Goal: Information Seeking & Learning: Find specific fact

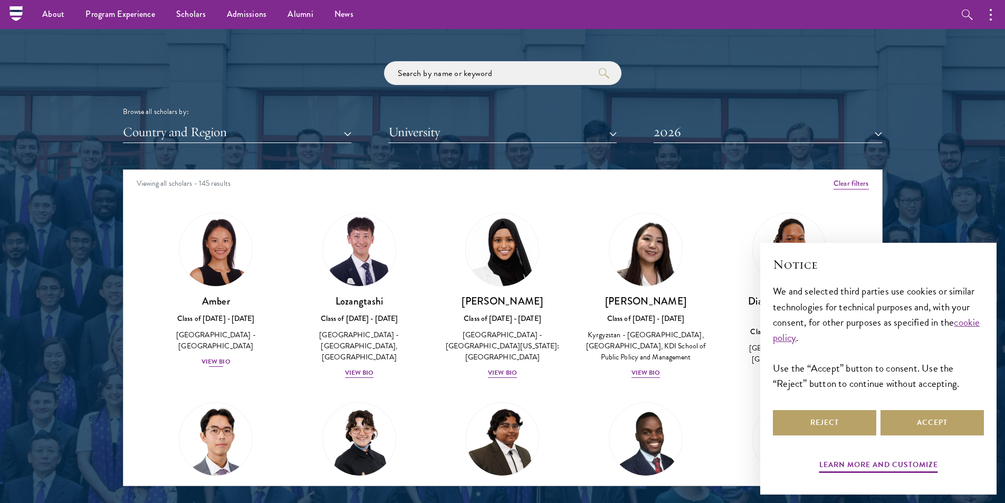
scroll to position [1213, 0]
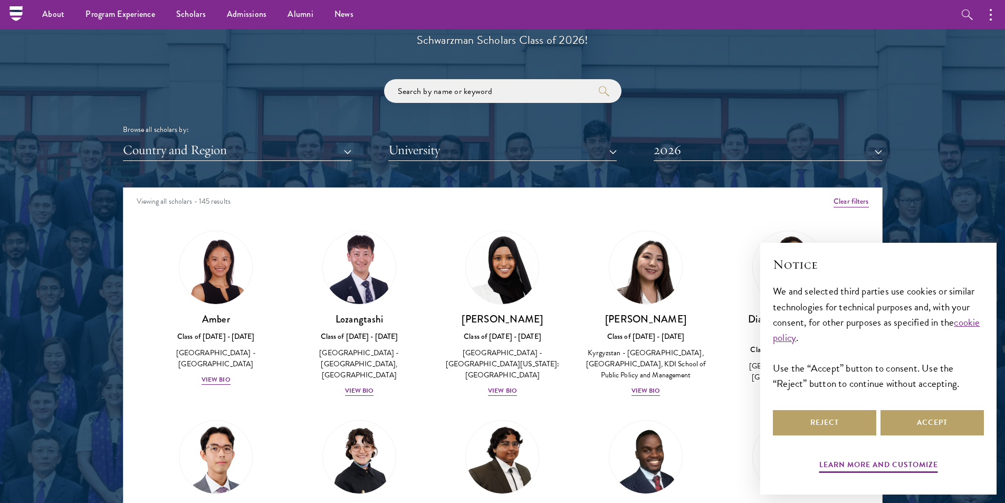
drag, startPoint x: 417, startPoint y: 103, endPoint x: 427, endPoint y: 98, distance: 11.3
click at [418, 103] on div "Browse all scholars by: Country and Region All Countries and Regions [GEOGRAPHI…" at bounding box center [503, 120] width 760 height 82
click at [427, 98] on input "search" at bounding box center [502, 91] width 237 height 24
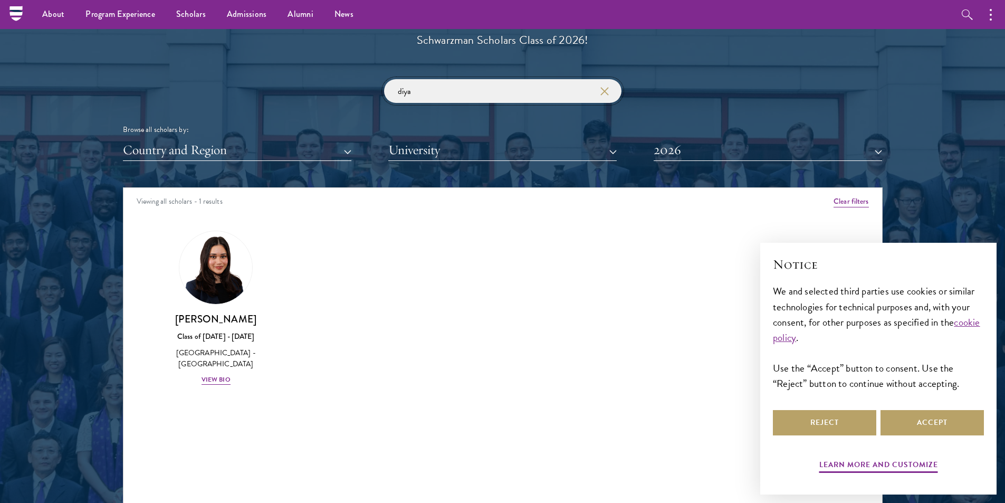
click button "submit" at bounding box center [0, 0] width 0 height 0
click at [421, 91] on input "diya" at bounding box center [502, 91] width 237 height 24
click at [420, 93] on input "diya" at bounding box center [502, 91] width 237 height 24
type input "[PERSON_NAME]"
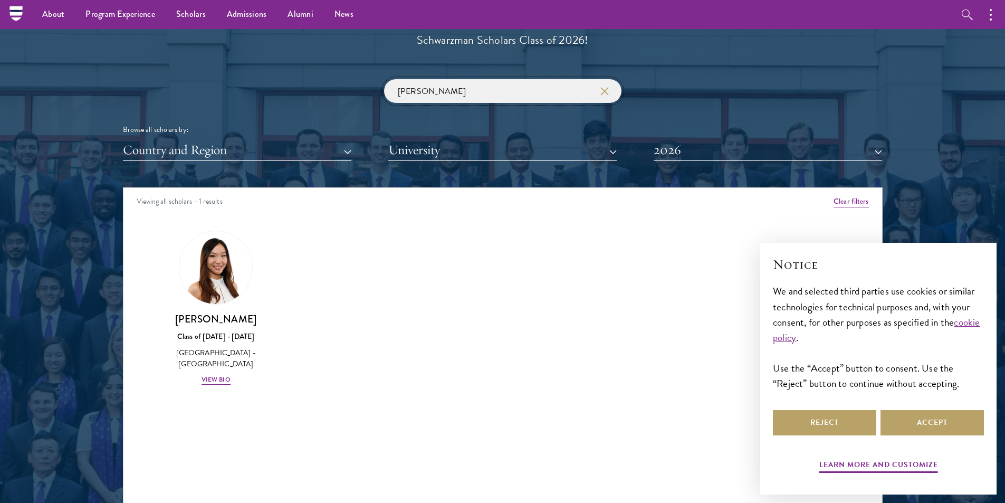
click at [417, 95] on input "[PERSON_NAME]" at bounding box center [502, 91] width 237 height 24
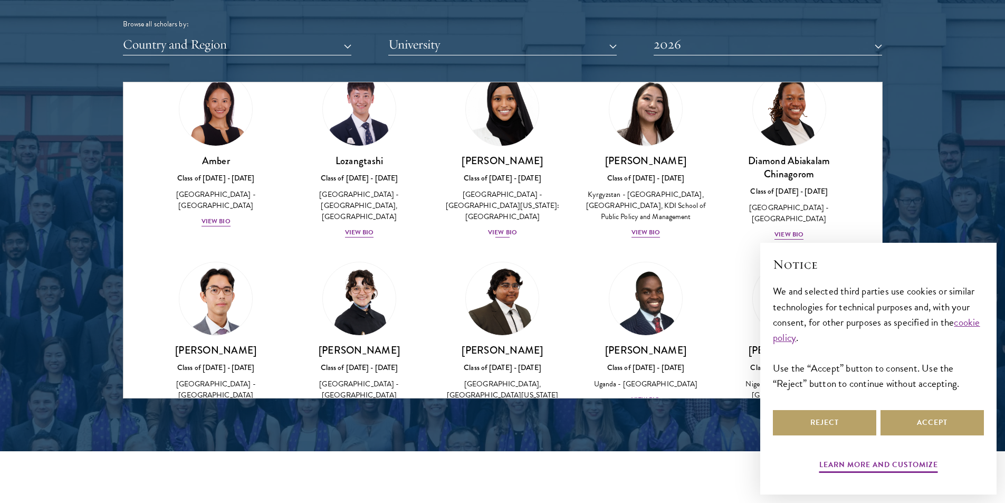
scroll to position [1298, 0]
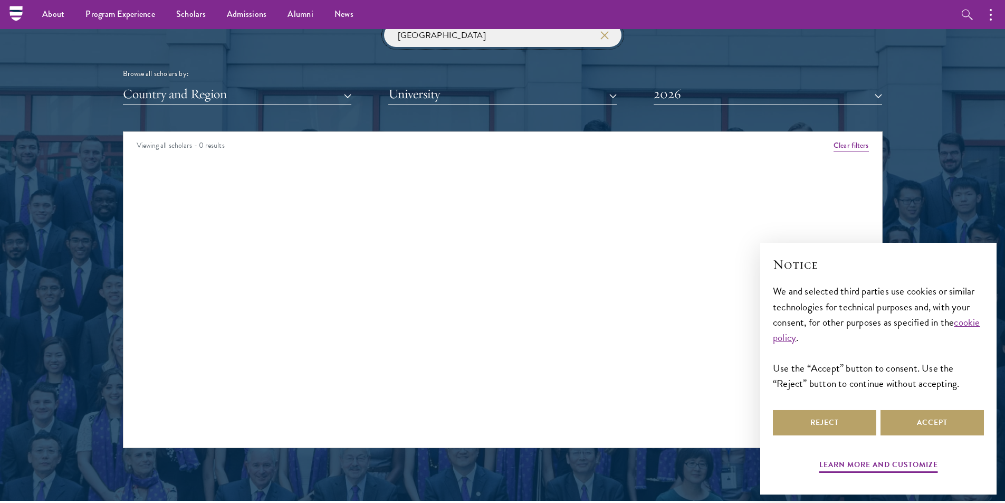
scroll to position [1140, 0]
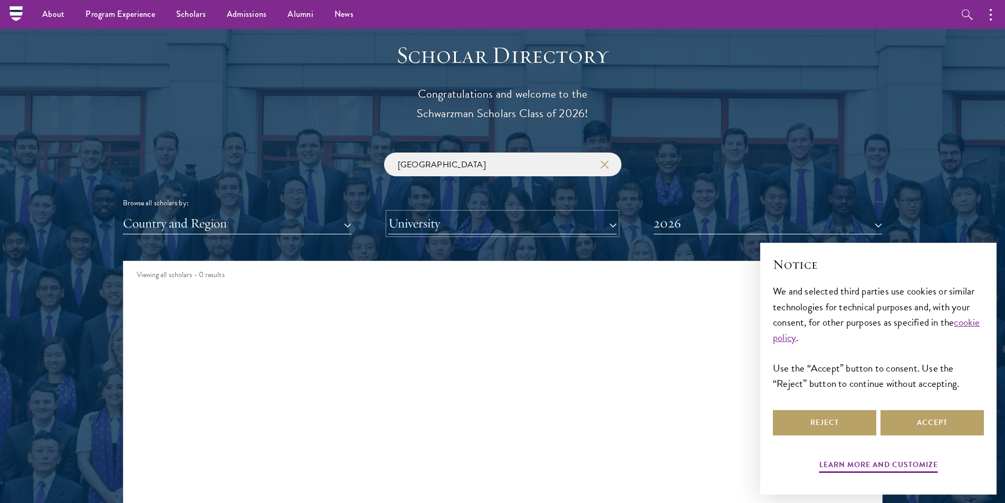
click at [449, 214] on button "University" at bounding box center [502, 224] width 228 height 22
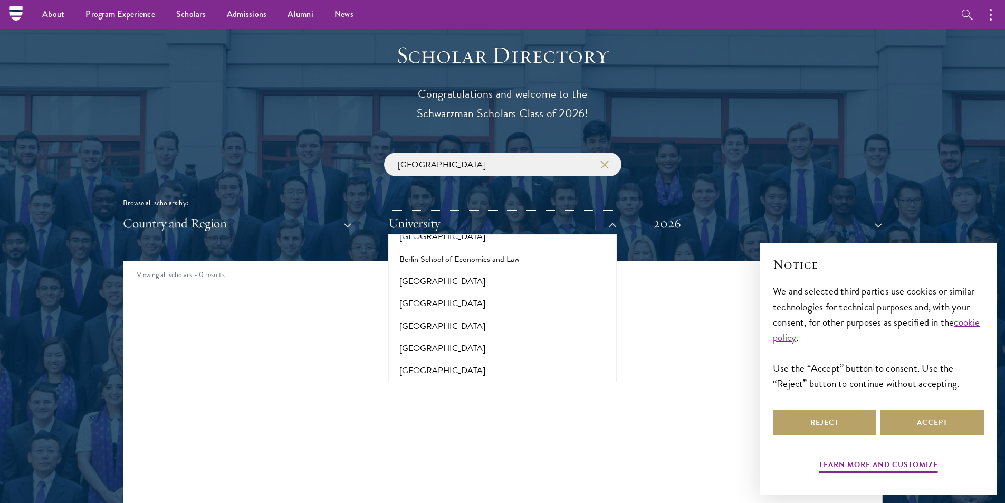
scroll to position [844, 0]
click at [445, 290] on button "[GEOGRAPHIC_DATA]" at bounding box center [502, 301] width 222 height 22
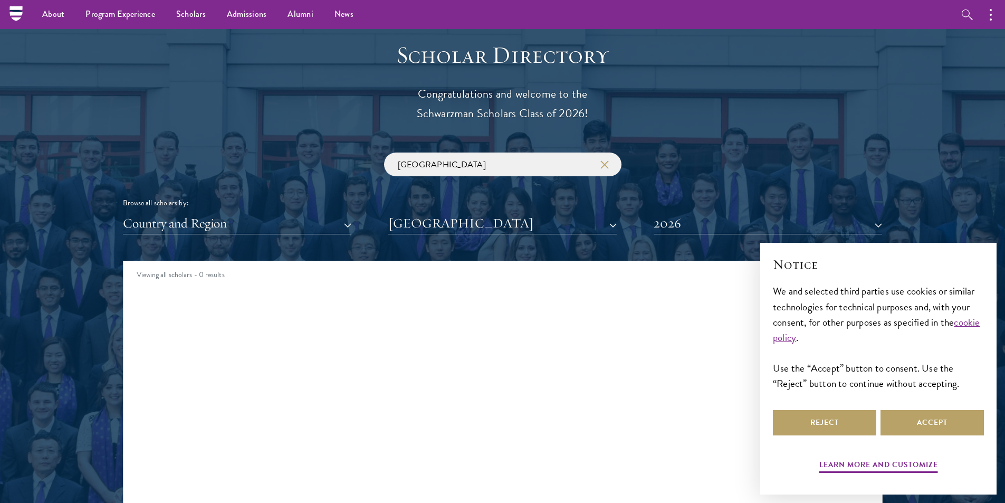
click at [327, 290] on div "Viewing all scholars - 0 results" at bounding box center [502, 276] width 759 height 30
click at [477, 231] on button "[GEOGRAPHIC_DATA]" at bounding box center [502, 224] width 228 height 22
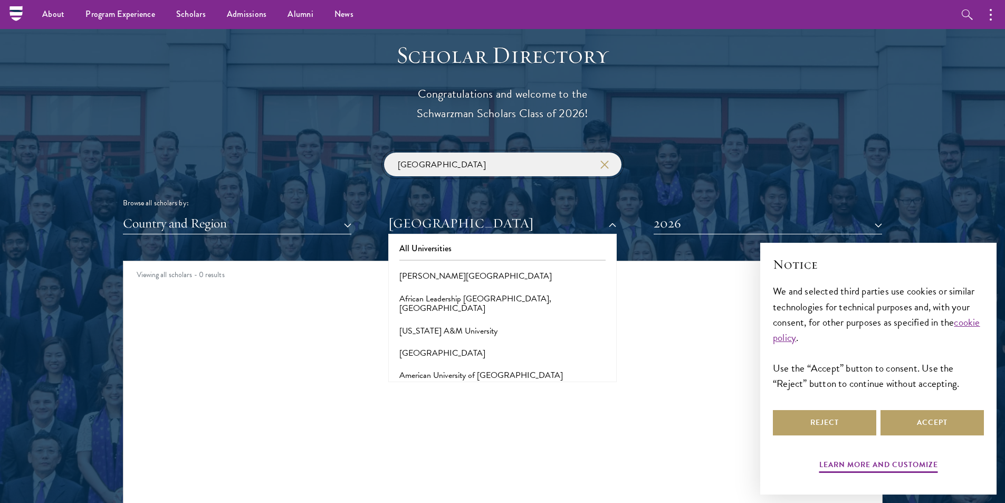
click at [439, 158] on input "[GEOGRAPHIC_DATA]" at bounding box center [502, 164] width 237 height 24
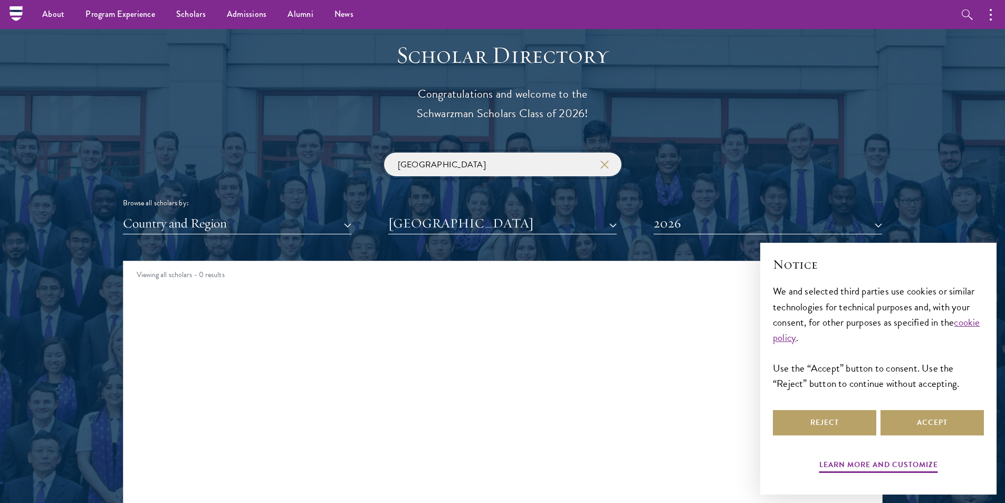
click at [439, 158] on input "[GEOGRAPHIC_DATA]" at bounding box center [502, 164] width 237 height 24
type input "[GEOGRAPHIC_DATA]"
click button "submit" at bounding box center [0, 0] width 0 height 0
click at [436, 215] on button "[GEOGRAPHIC_DATA]" at bounding box center [502, 224] width 228 height 22
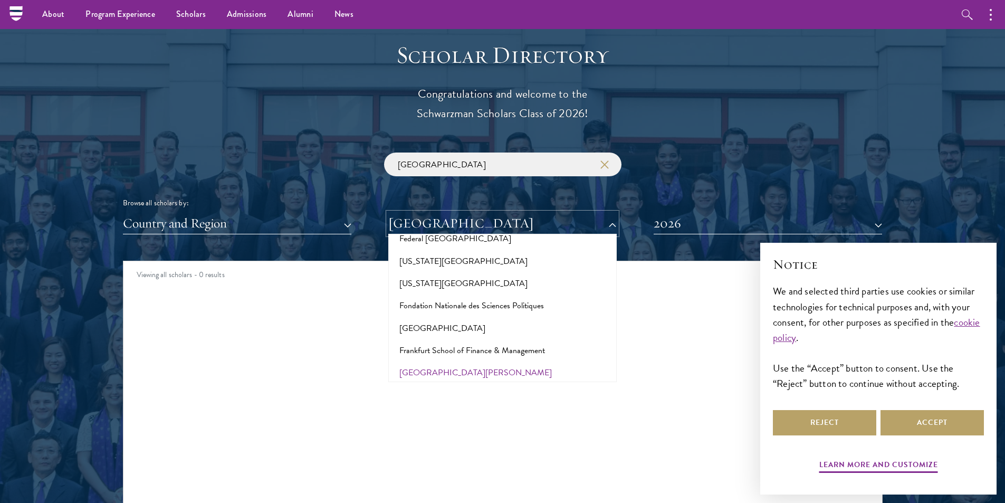
scroll to position [2585, 0]
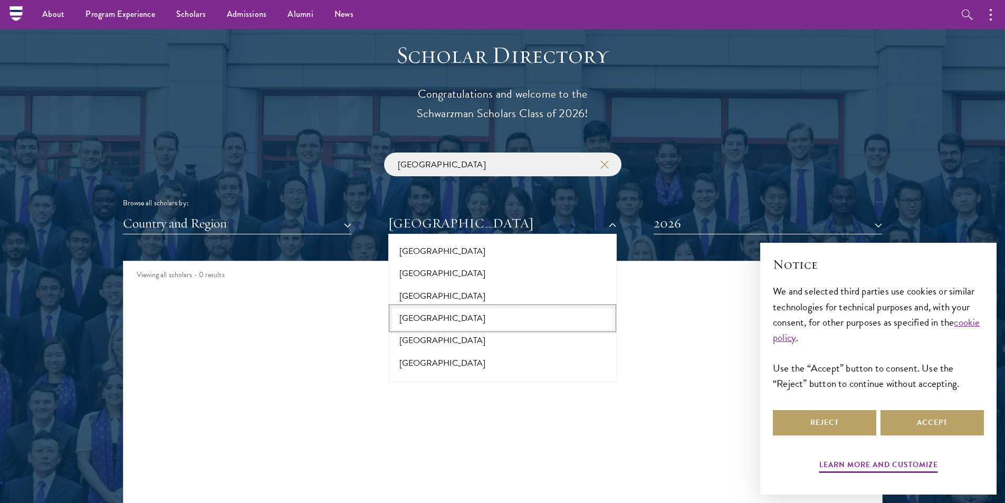
click at [440, 307] on button "[GEOGRAPHIC_DATA]" at bounding box center [502, 318] width 222 height 22
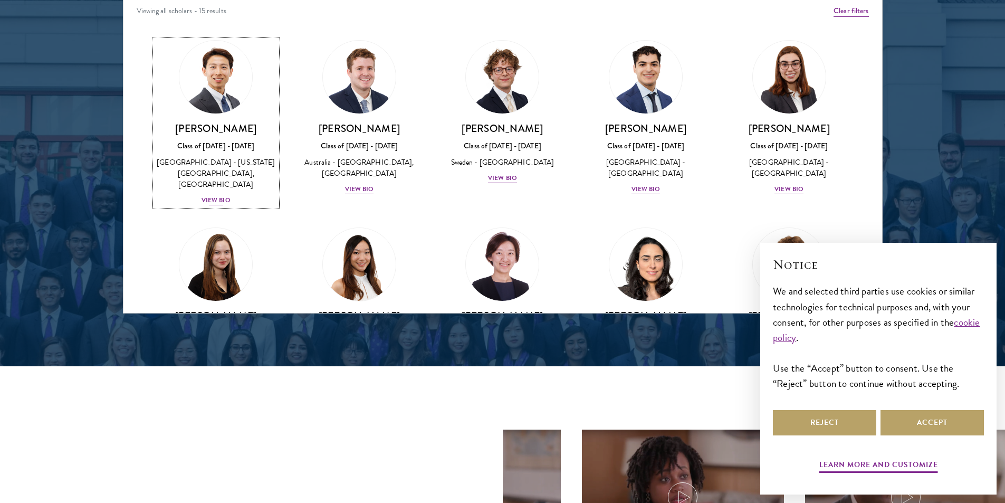
click at [224, 116] on link "[PERSON_NAME] Class of [DATE] - [DATE] [GEOGRAPHIC_DATA] - [US_STATE][GEOGRAPHI…" at bounding box center [216, 123] width 122 height 166
